Goal: Navigation & Orientation: Find specific page/section

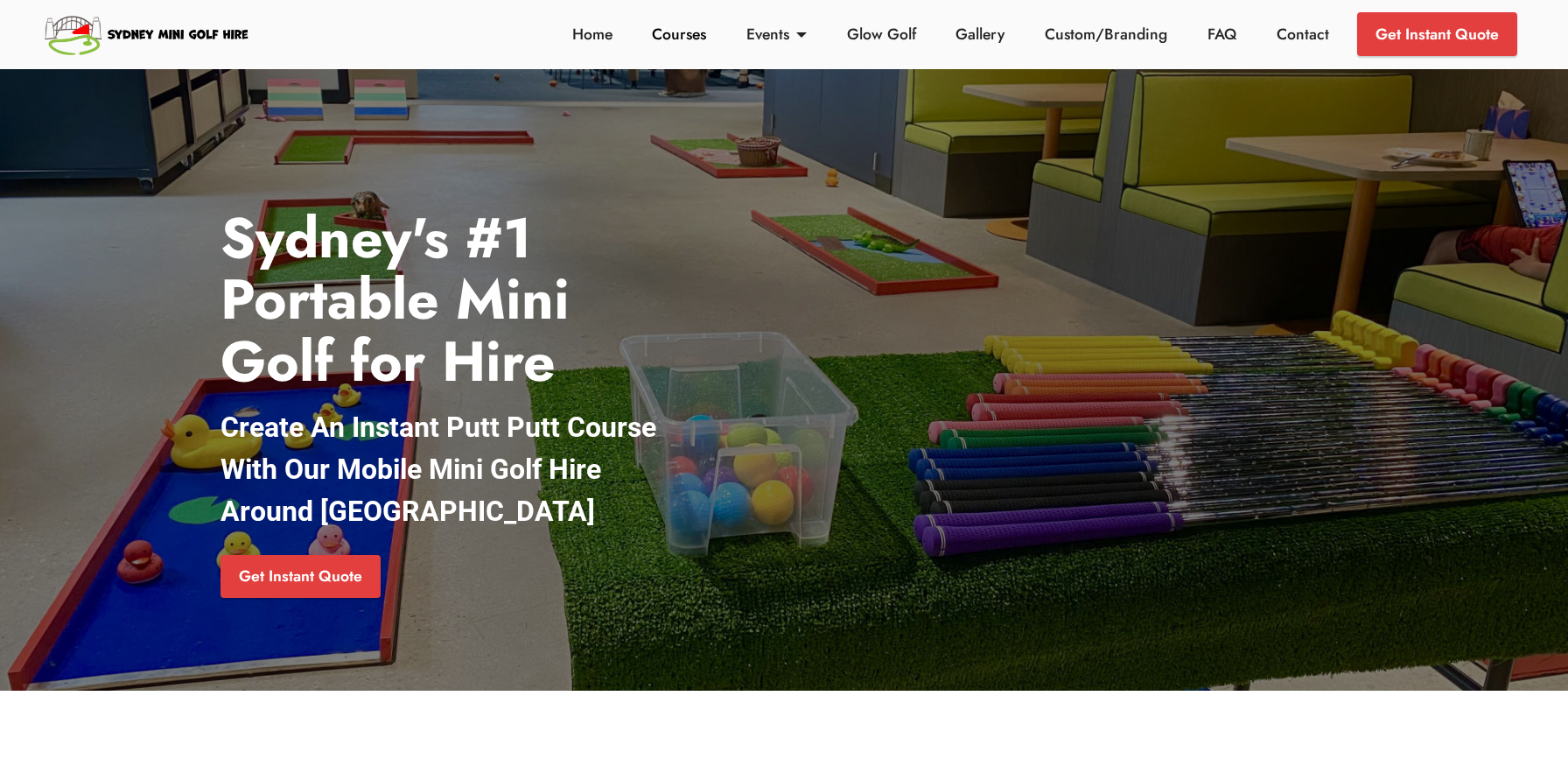
click at [695, 25] on link "Courses" at bounding box center [680, 34] width 64 height 23
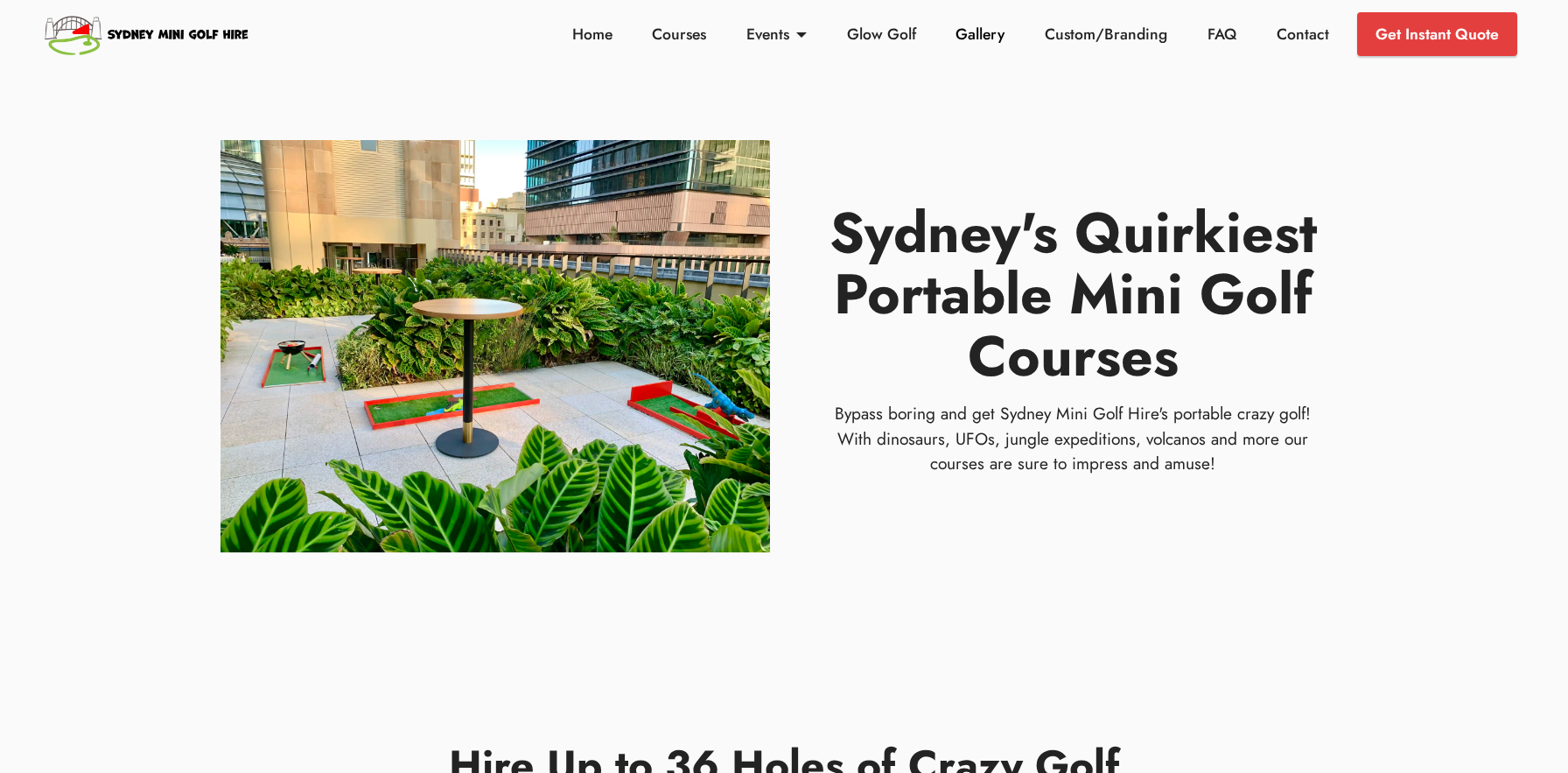
click at [991, 30] on link "Gallery" at bounding box center [980, 34] width 59 height 23
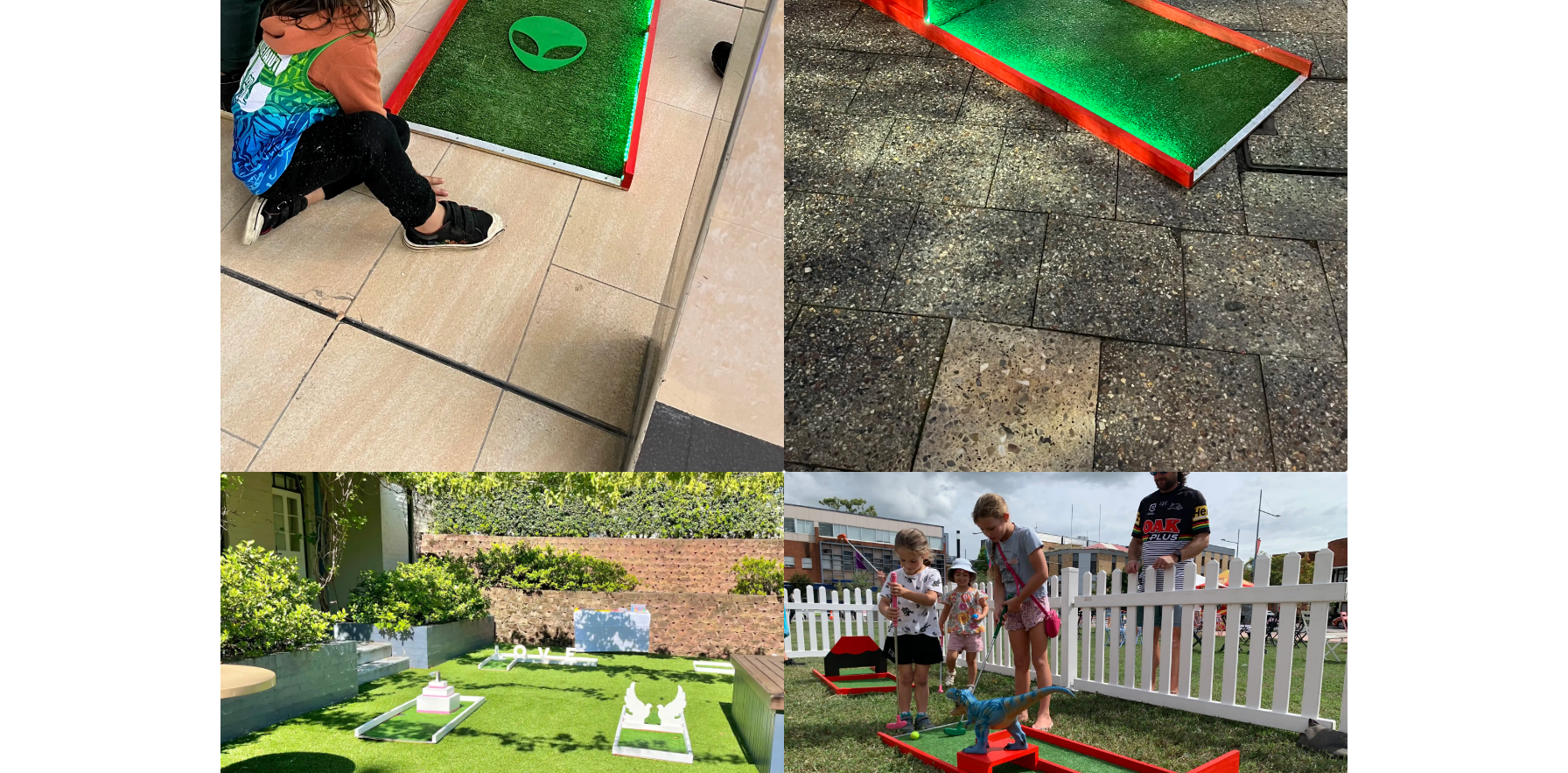
scroll to position [1054, 0]
